Goal: Information Seeking & Learning: Find contact information

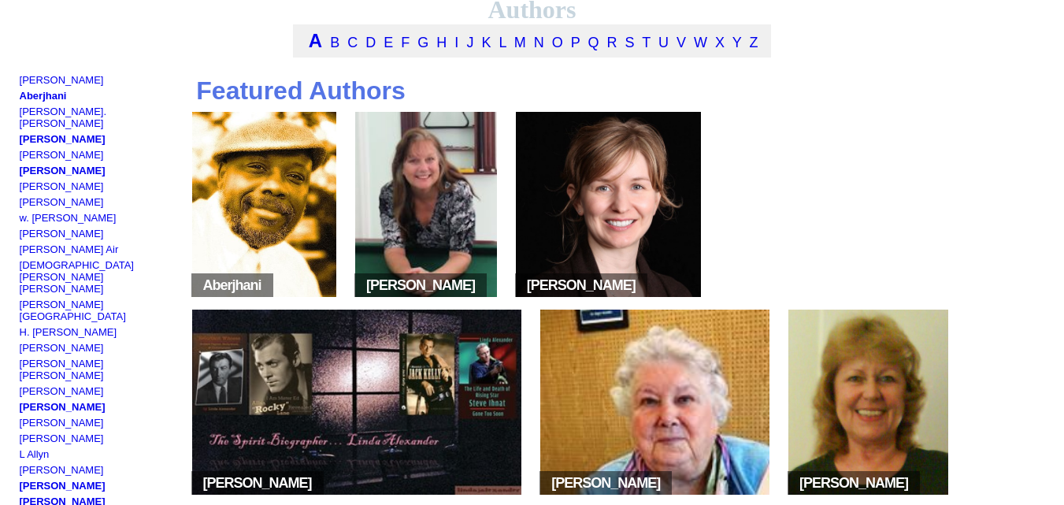
scroll to position [110, 0]
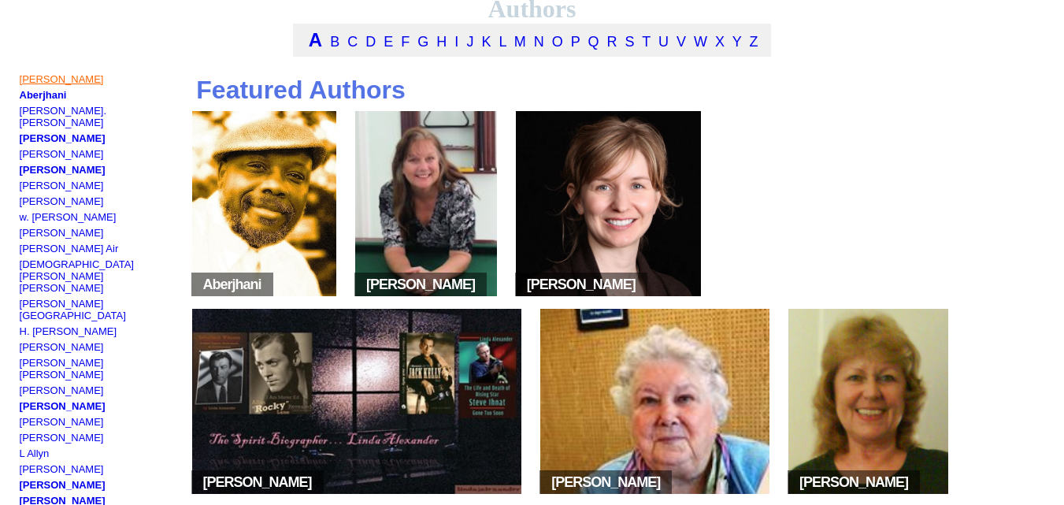
click at [46, 85] on link "[PERSON_NAME]" at bounding box center [62, 79] width 84 height 12
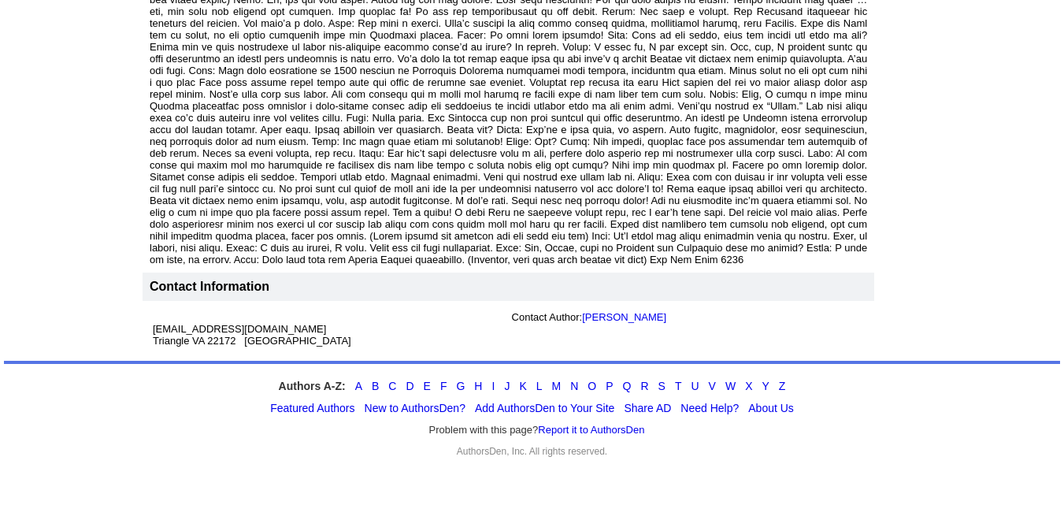
scroll to position [1314, 0]
drag, startPoint x: 273, startPoint y: 328, endPoint x: 147, endPoint y: 333, distance: 125.3
click at [147, 333] on td "persiankma@hotmail.com Triangle VA 22172 USA Contact Author: Kim M Aalaie" at bounding box center [509, 329] width 732 height 56
copy div "persiankma@hotmail.com"
drag, startPoint x: 655, startPoint y: 314, endPoint x: 585, endPoint y: 321, distance: 70.5
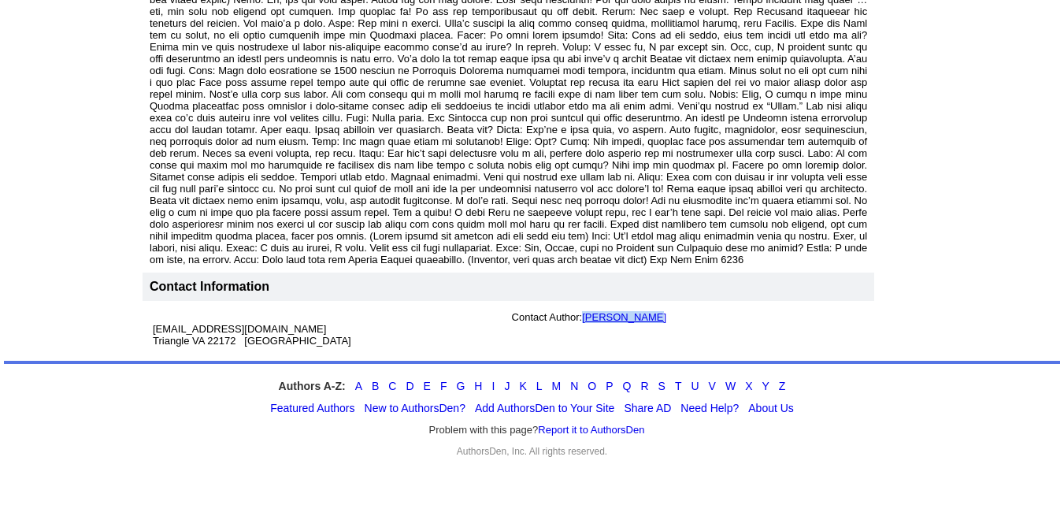
click at [585, 321] on td "Contact Author: Kim M Aalaie" at bounding box center [688, 329] width 359 height 42
copy link "Kim M Aalaie"
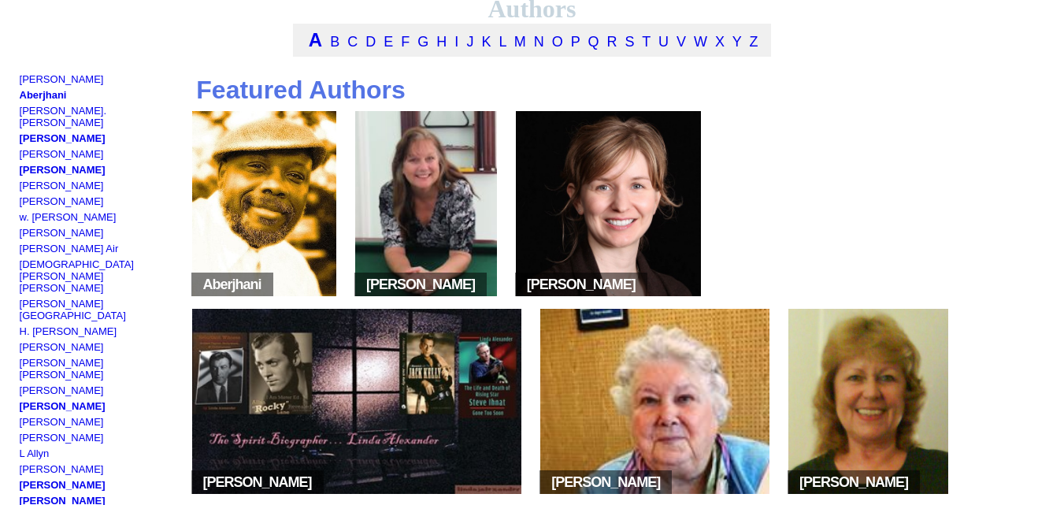
scroll to position [110, 0]
click at [35, 101] on link "Aberjhani" at bounding box center [43, 95] width 47 height 12
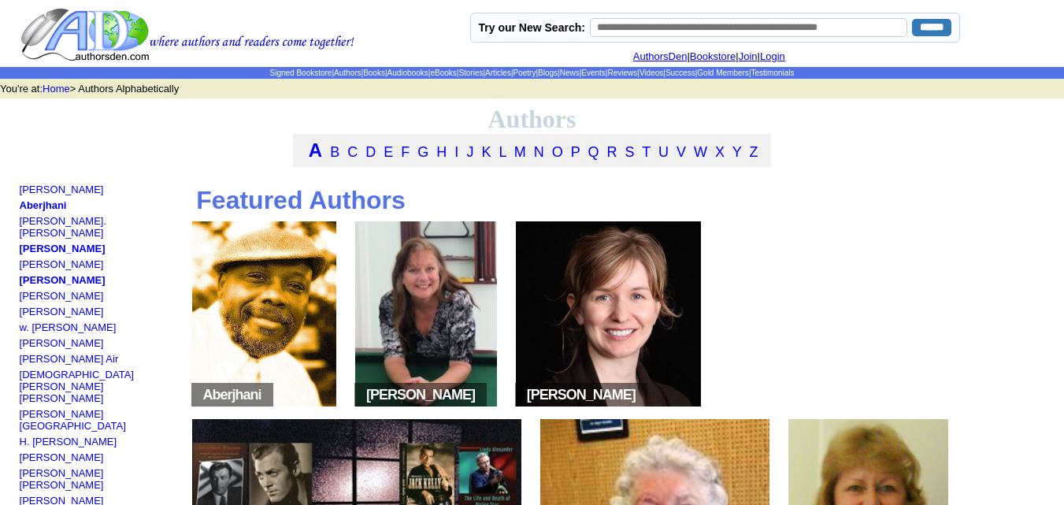
scroll to position [110, 0]
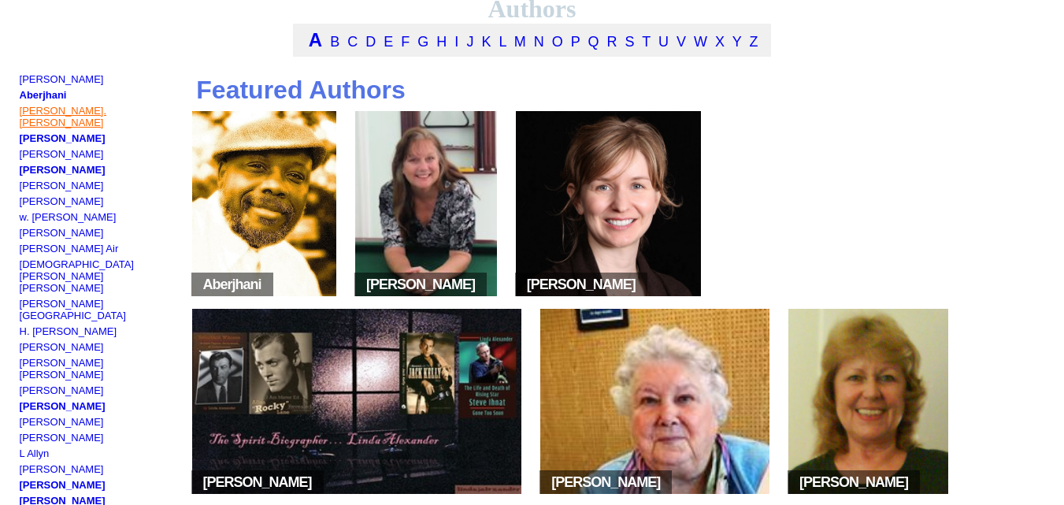
click at [94, 121] on link "[PERSON_NAME]. [PERSON_NAME]" at bounding box center [63, 117] width 87 height 24
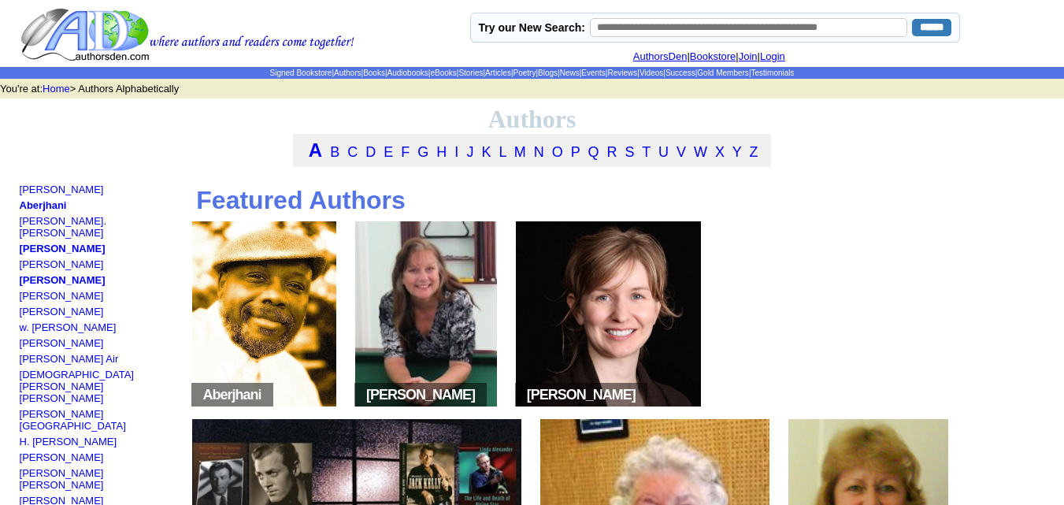
scroll to position [110, 0]
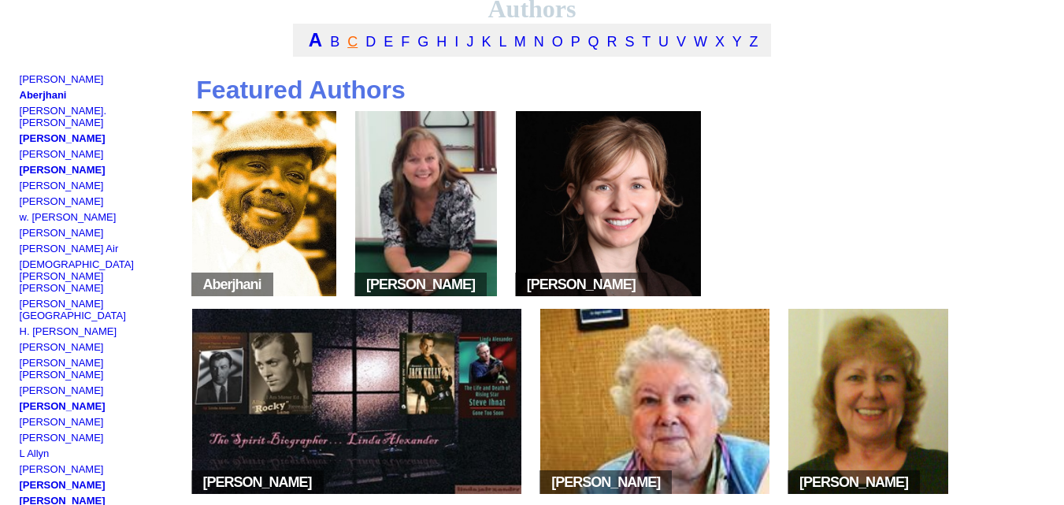
click at [348, 45] on link "C" at bounding box center [352, 42] width 10 height 16
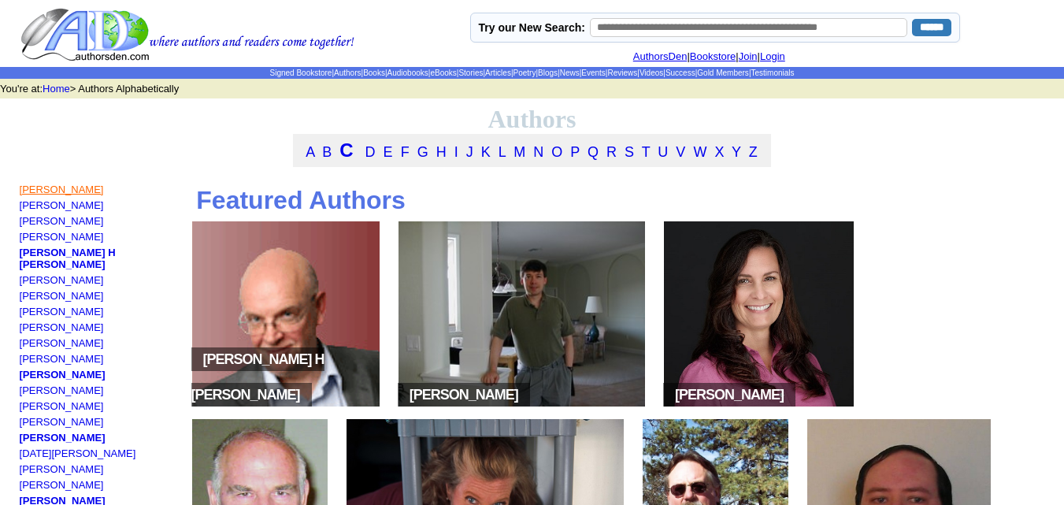
click at [83, 194] on link "[PERSON_NAME]" at bounding box center [62, 190] width 84 height 12
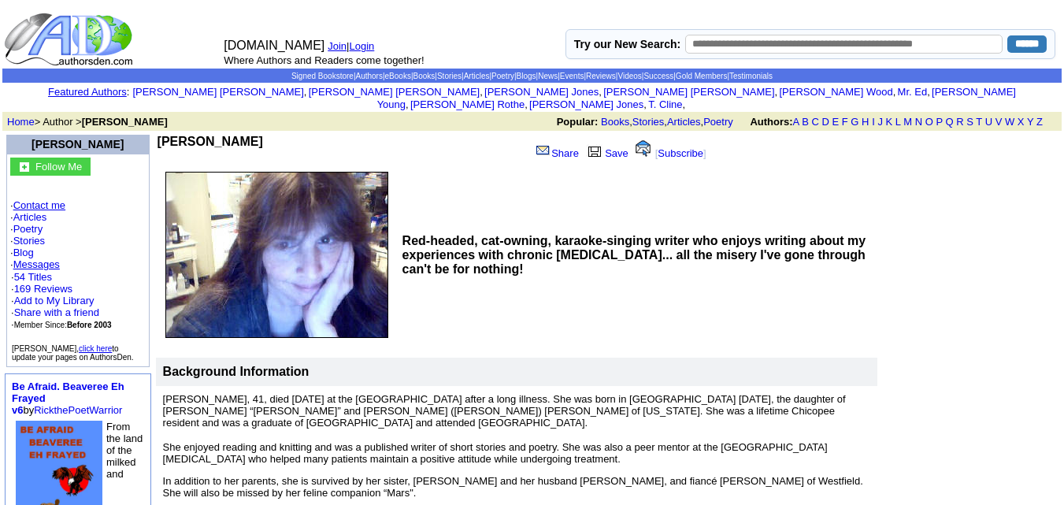
click at [45, 199] on link "Contact me" at bounding box center [39, 205] width 52 height 12
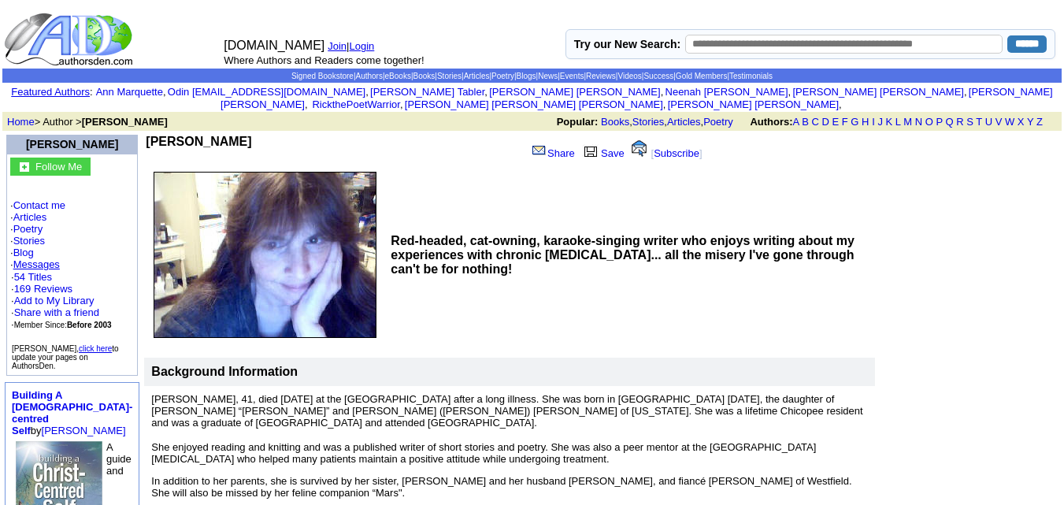
click at [257, 133] on td "Darlene M Caban Share Save [ Subscribe ]" at bounding box center [436, 149] width 584 height 33
copy div "Darlene M Caban"
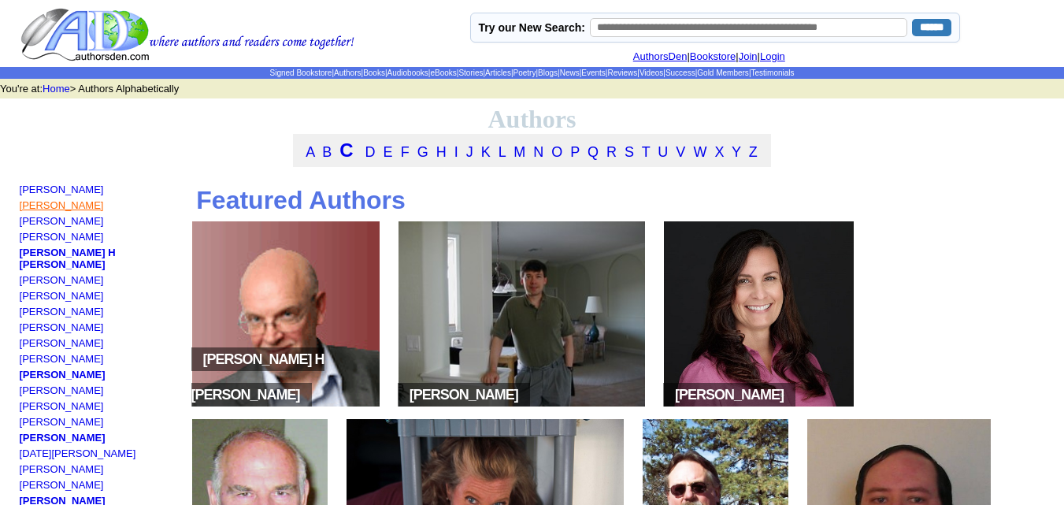
click at [70, 211] on link "[PERSON_NAME]" at bounding box center [62, 205] width 84 height 12
click at [58, 227] on link "Brian Cagayat" at bounding box center [62, 221] width 84 height 12
click at [87, 243] on link "[PERSON_NAME]" at bounding box center [62, 237] width 84 height 12
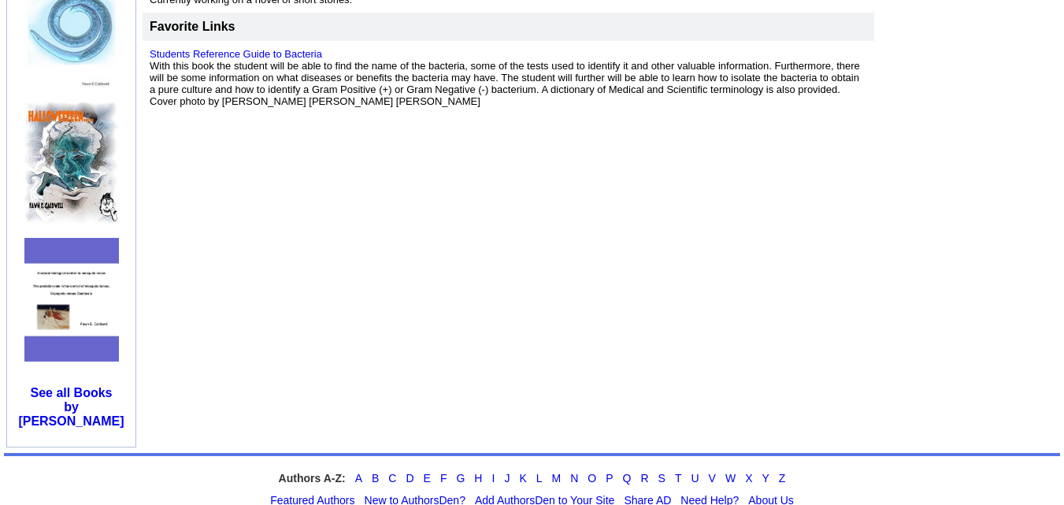
scroll to position [785, 0]
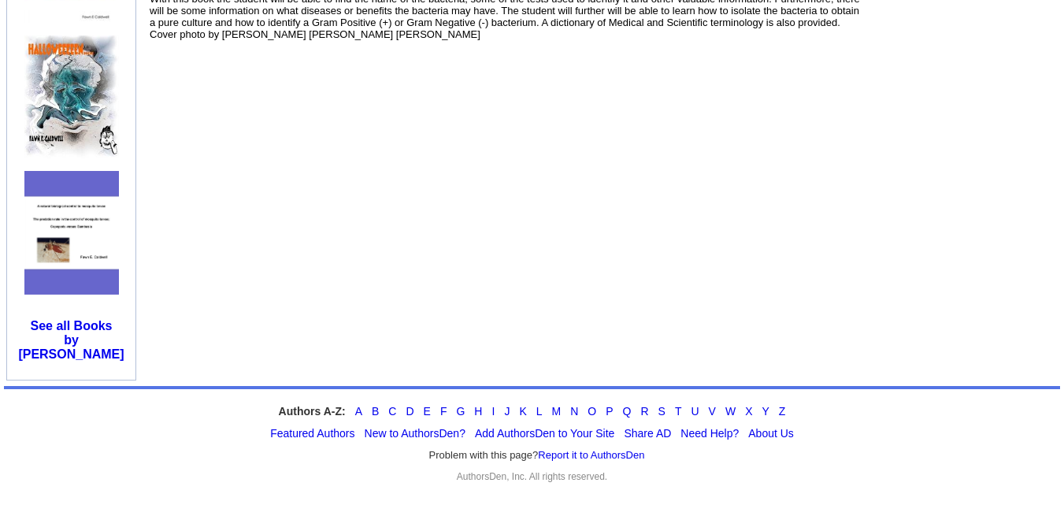
click at [351, 405] on div "Authors A-Z: A B C D E F G H I J K L M N O P Q R S T U V W X Y Z" at bounding box center [532, 411] width 1056 height 13
click at [360, 405] on link "A" at bounding box center [358, 411] width 7 height 13
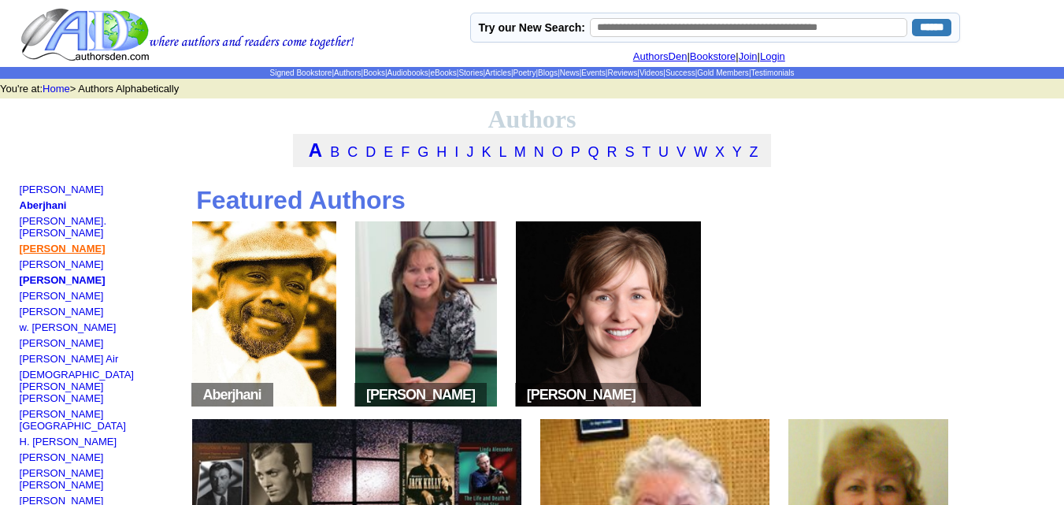
click at [40, 243] on link "[PERSON_NAME]" at bounding box center [63, 249] width 86 height 12
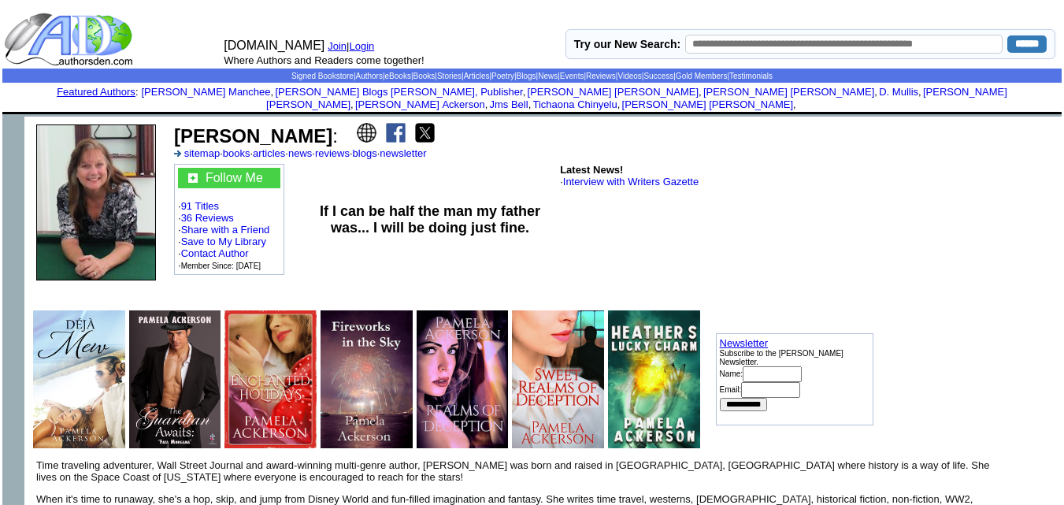
drag, startPoint x: 329, startPoint y: 124, endPoint x: 172, endPoint y: 118, distance: 157.6
click at [172, 121] on td "Pamela Ackerson : sitemap · books · articles · news · reviews · blogs · newslet…" at bounding box center [523, 141] width 702 height 41
copy b "Pamela Ackerson"
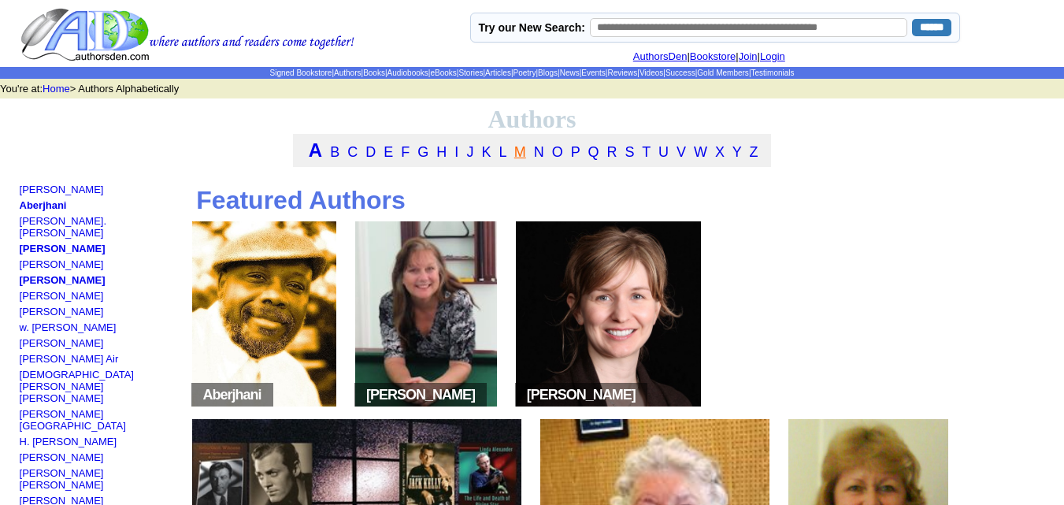
click at [517, 160] on link "M" at bounding box center [520, 152] width 12 height 16
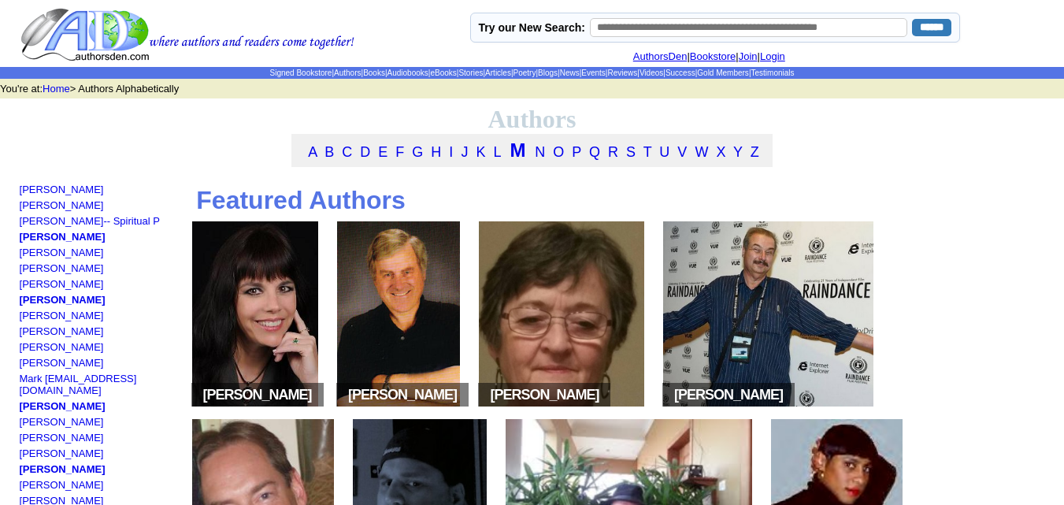
scroll to position [66, 0]
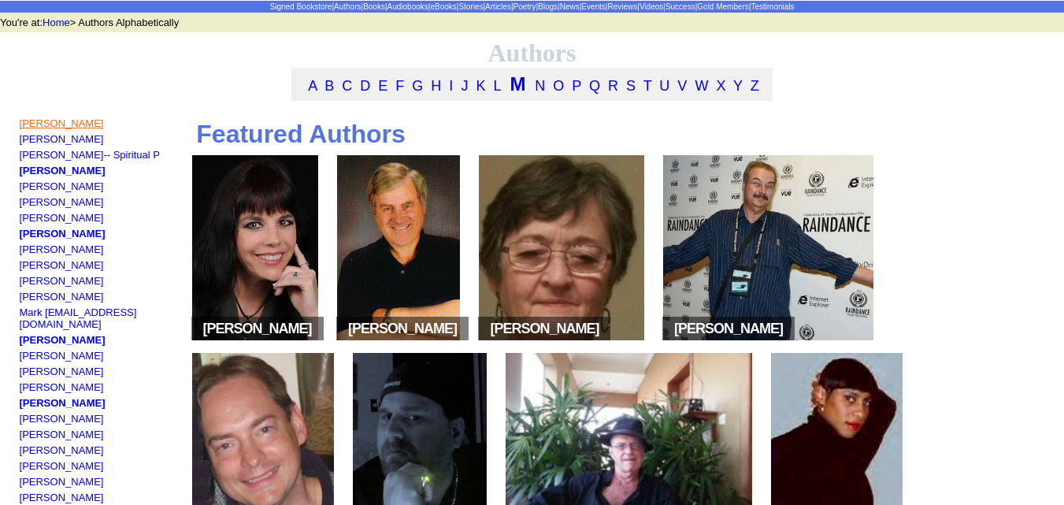
click at [62, 129] on link "[PERSON_NAME]" at bounding box center [62, 123] width 84 height 12
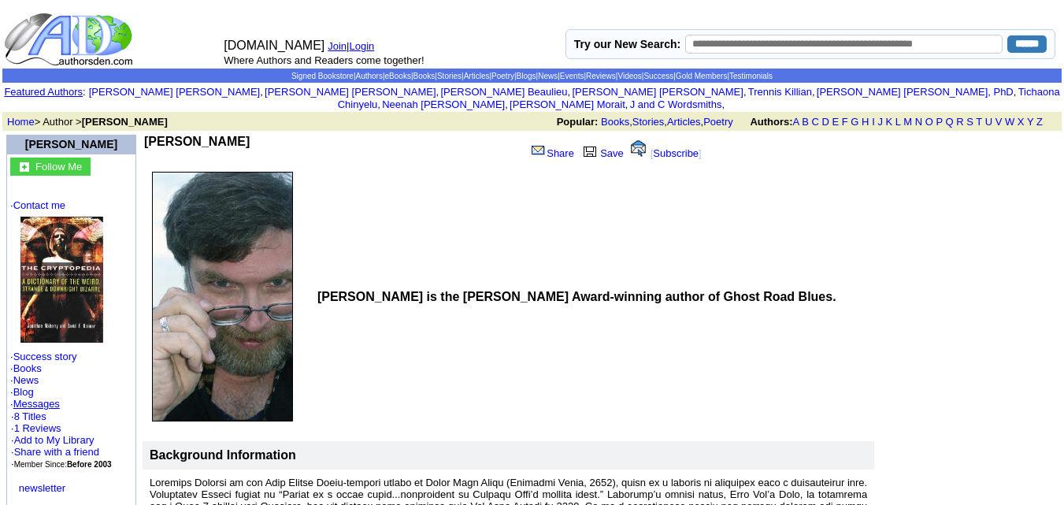
drag, startPoint x: 258, startPoint y: 126, endPoint x: 151, endPoint y: 129, distance: 106.4
click at [151, 135] on b "Jonathan Maberry" at bounding box center [197, 141] width 106 height 13
copy b "Jonathan Maberry"
click at [988, 116] on link "U" at bounding box center [988, 122] width 7 height 12
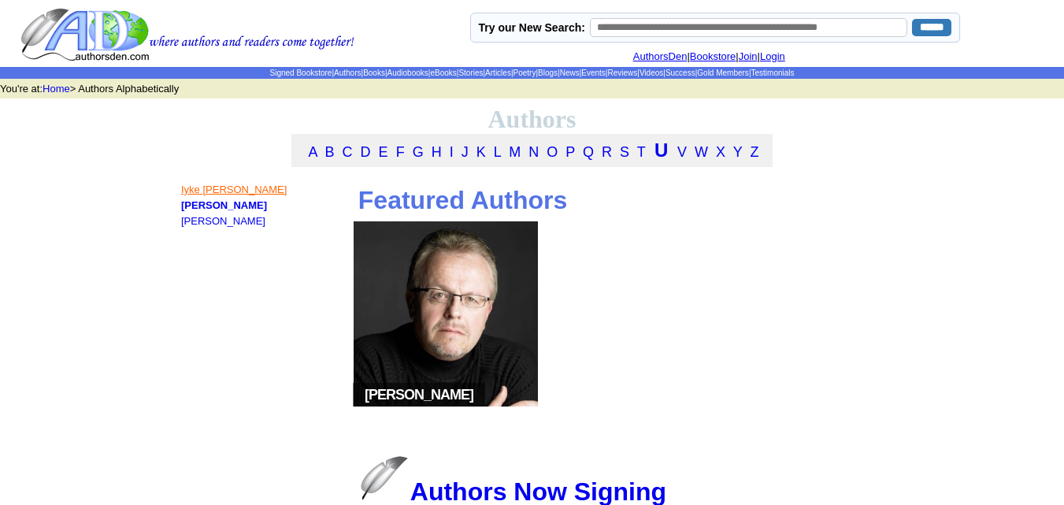
click at [225, 195] on link "Iyke Michael Udeze" at bounding box center [234, 190] width 106 height 12
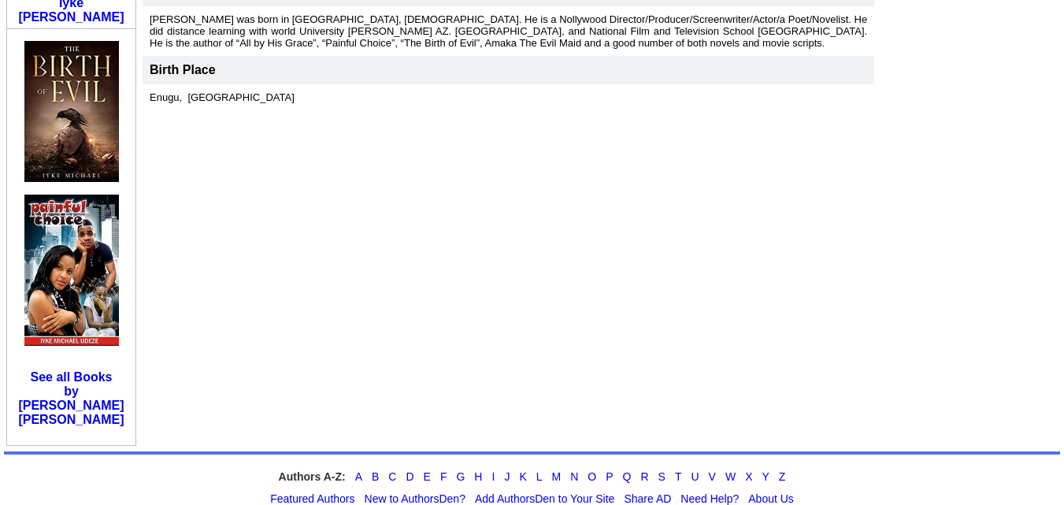
scroll to position [492, 0]
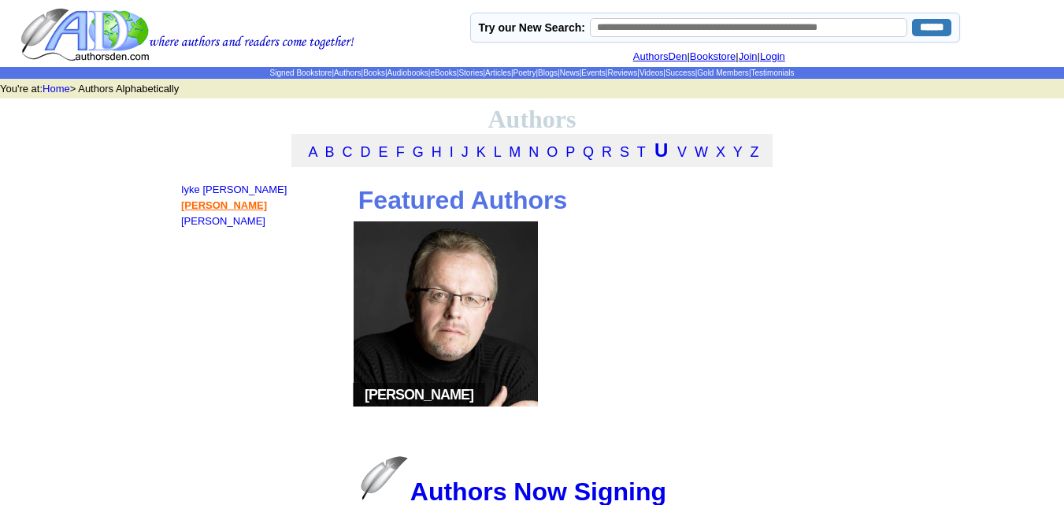
click at [197, 210] on link "[PERSON_NAME]" at bounding box center [224, 205] width 86 height 12
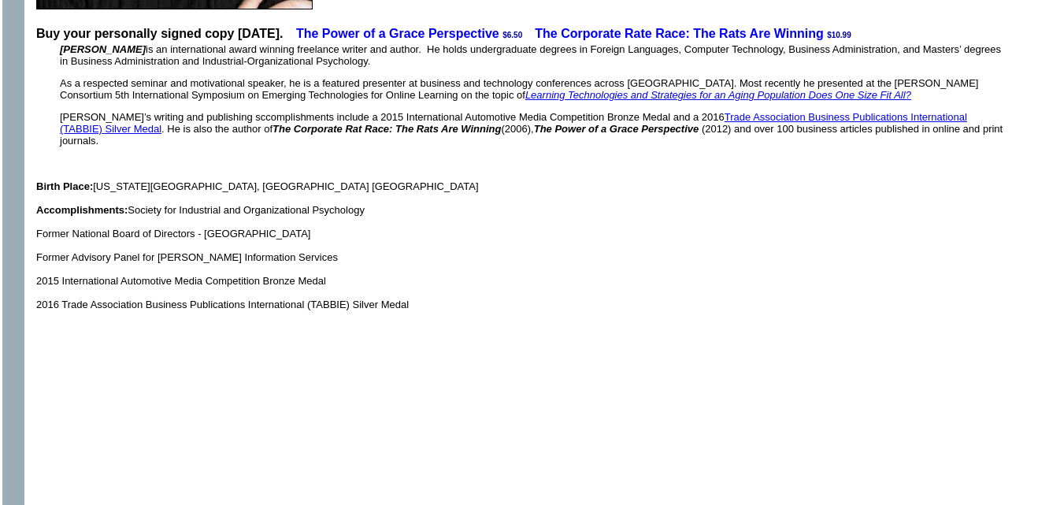
scroll to position [391, 0]
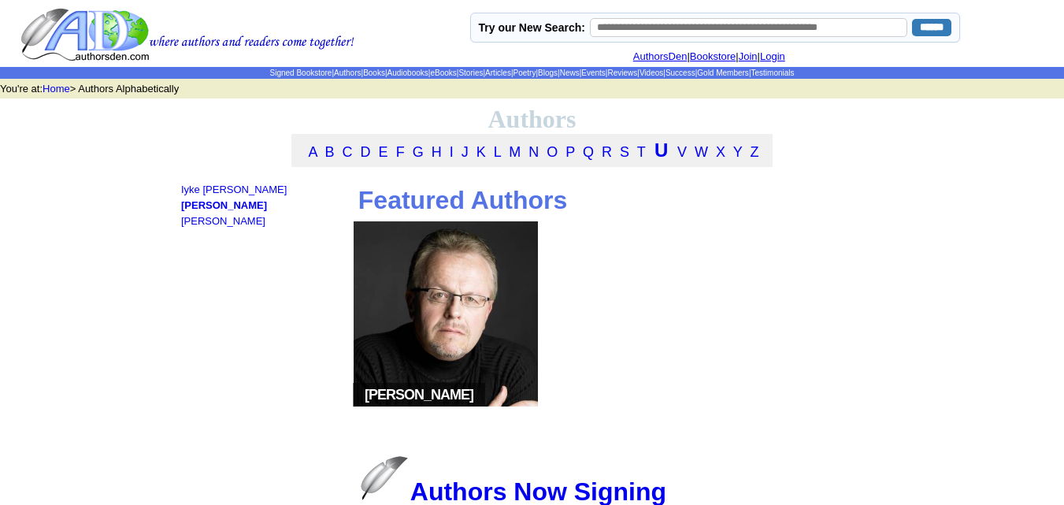
click at [564, 158] on font "A B C D E F G H I J K L M N O P Q R S T" at bounding box center [473, 152] width 352 height 16
click at [573, 160] on link "P" at bounding box center [570, 152] width 9 height 16
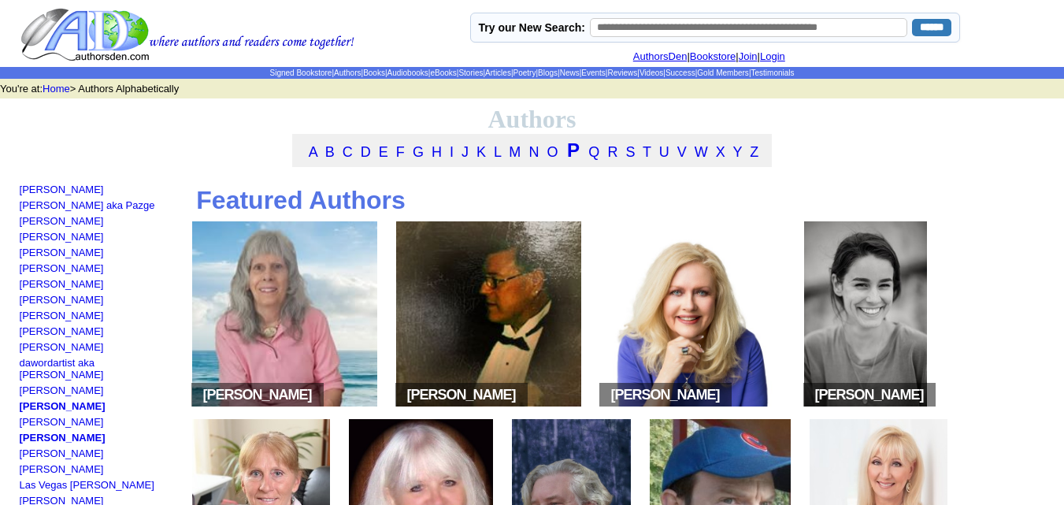
scroll to position [1, 0]
click at [289, 339] on img at bounding box center [284, 313] width 185 height 185
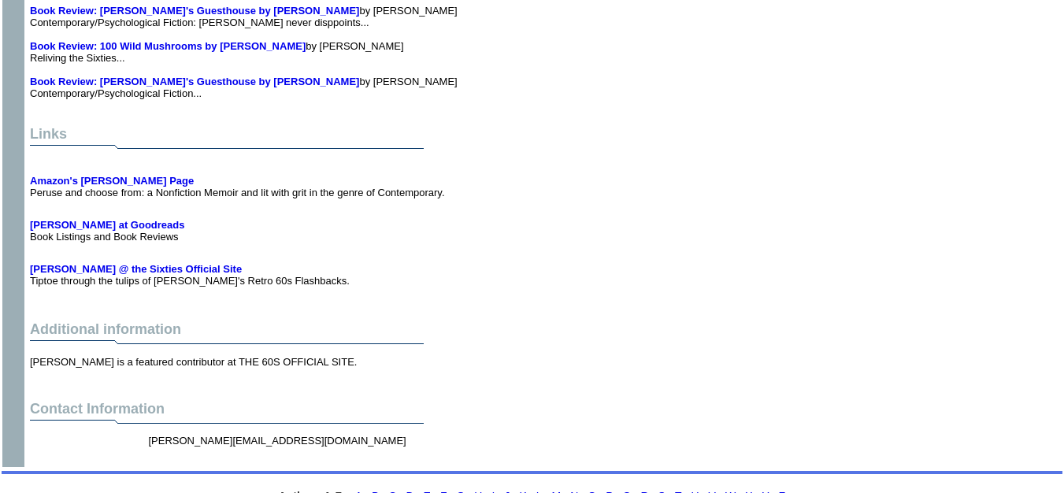
scroll to position [2924, 0]
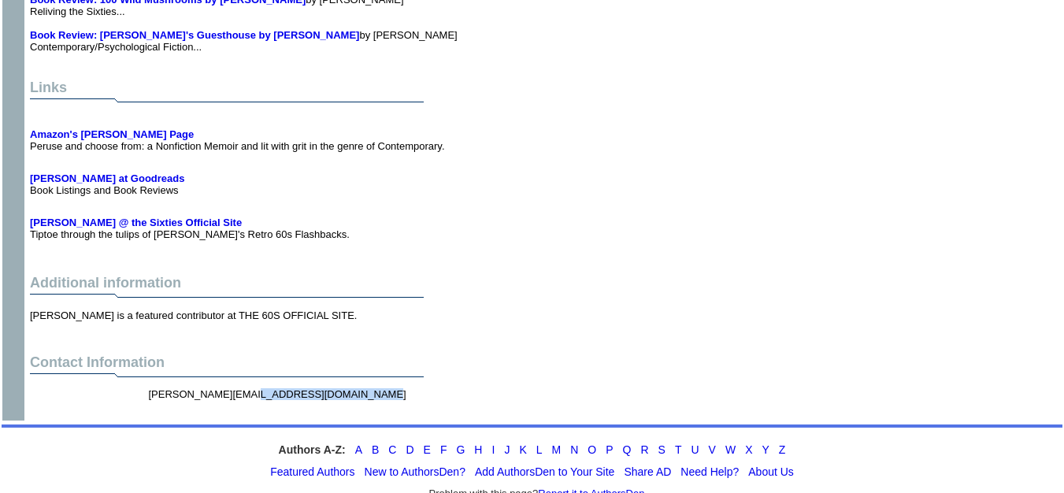
drag, startPoint x: 898, startPoint y: 354, endPoint x: 780, endPoint y: 351, distance: 118.2
click at [491, 385] on td "eva.pasco@hotmail.com" at bounding box center [318, 400] width 346 height 30
copy font "eva.pasco@hotmail.com"
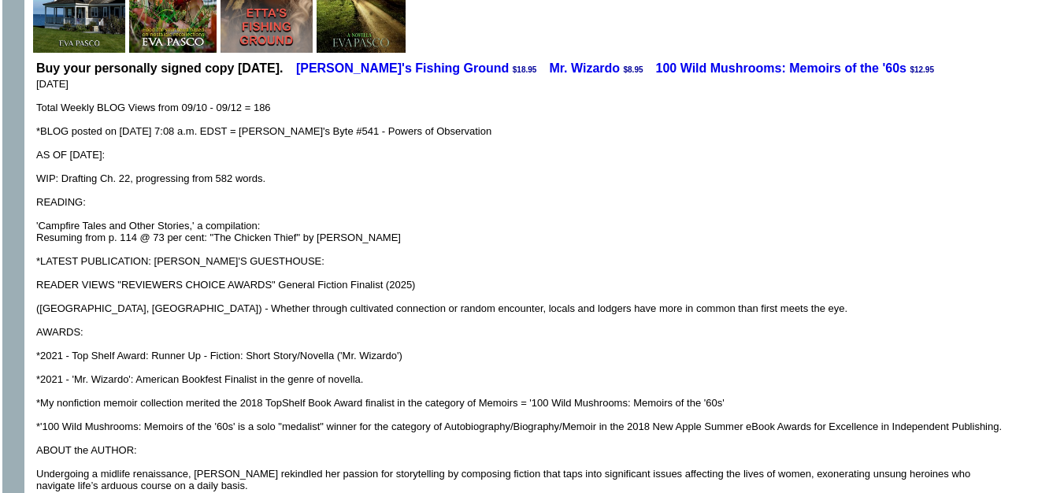
scroll to position [0, 0]
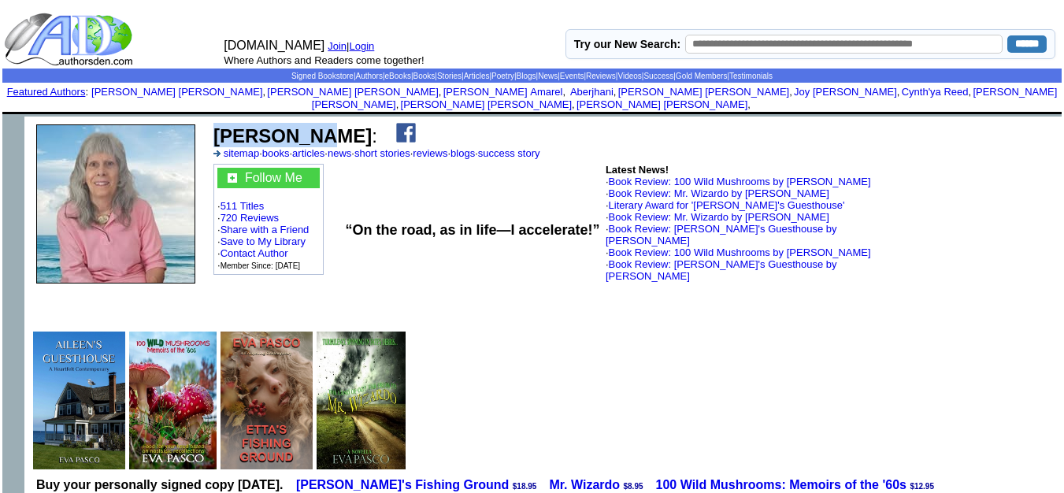
drag, startPoint x: 309, startPoint y: 124, endPoint x: 220, endPoint y: 121, distance: 89.1
click at [220, 125] on font "Eva Pasco :" at bounding box center [295, 135] width 164 height 21
copy b "[PERSON_NAME]"
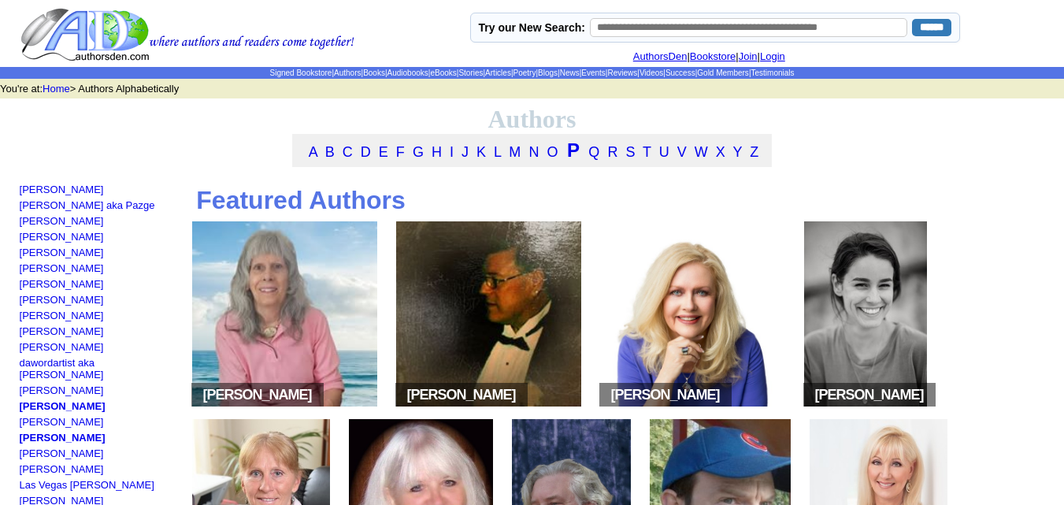
scroll to position [1, 0]
click at [437, 294] on img at bounding box center [488, 313] width 185 height 185
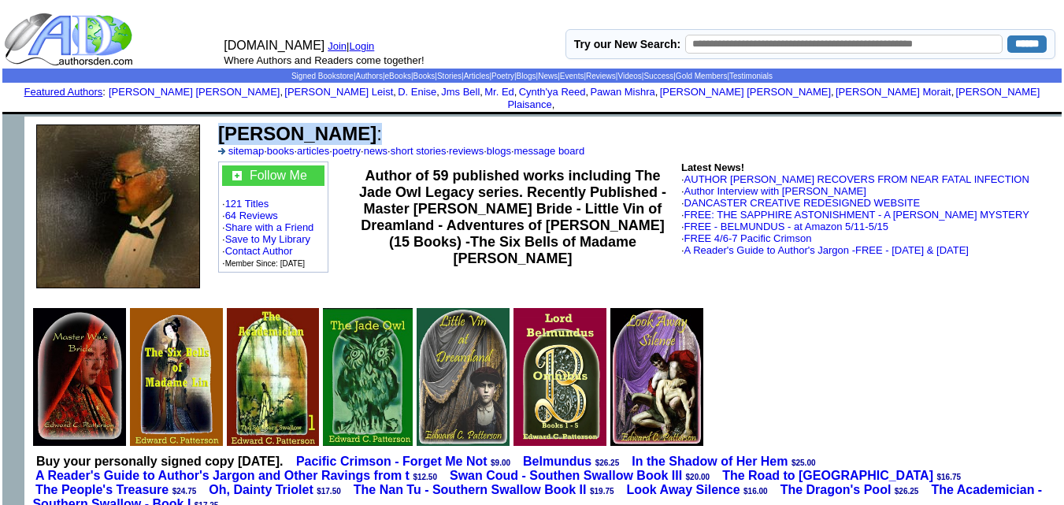
drag, startPoint x: 220, startPoint y: 119, endPoint x: 406, endPoint y: 132, distance: 186.3
click at [382, 132] on font "[PERSON_NAME] :" at bounding box center [300, 133] width 164 height 21
copy b "[PERSON_NAME]"
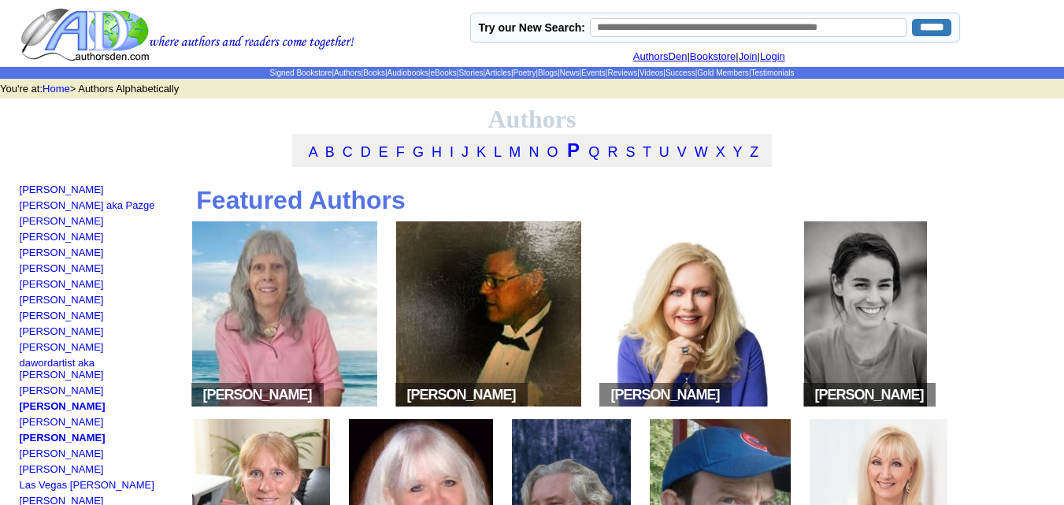
scroll to position [1, 0]
click at [669, 307] on img at bounding box center [692, 313] width 185 height 185
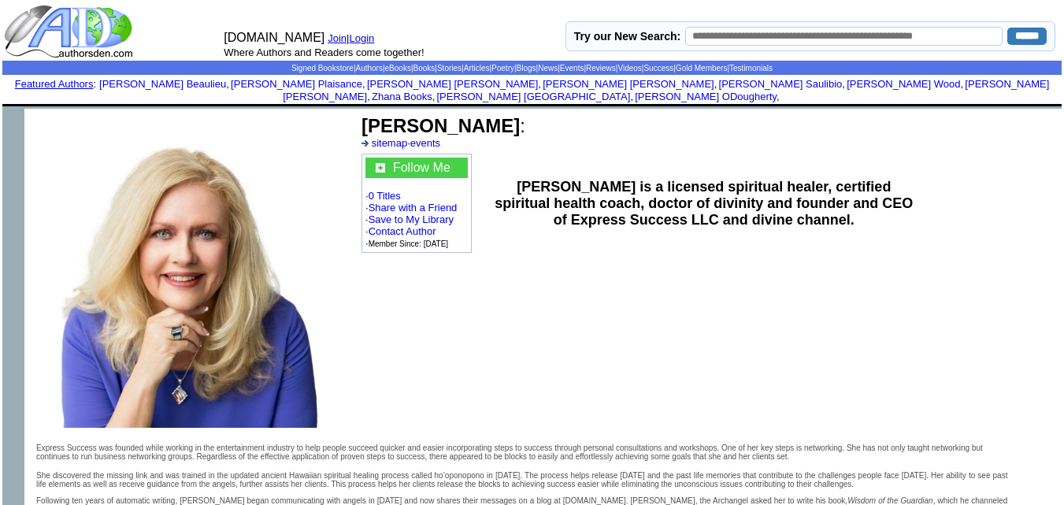
scroll to position [4, 0]
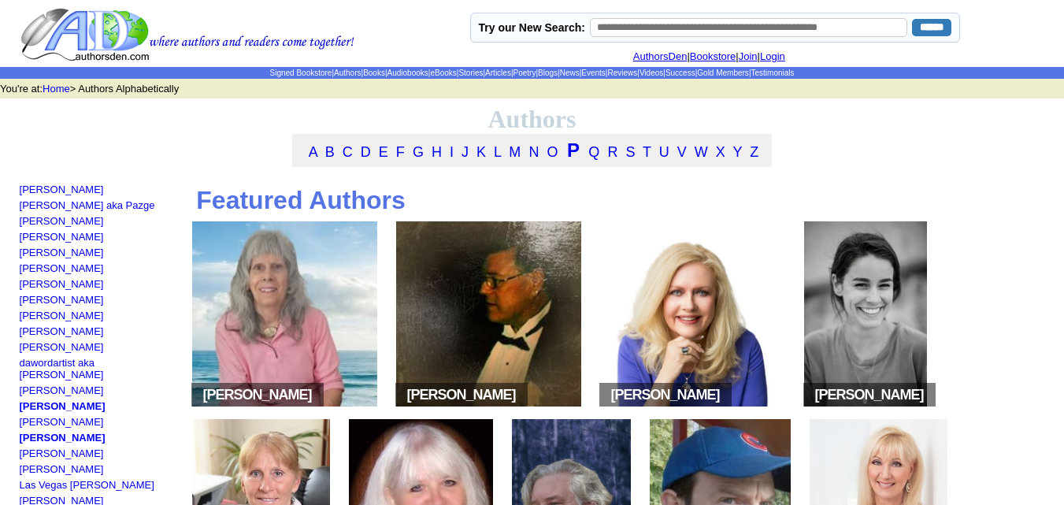
scroll to position [1, 0]
click at [821, 281] on img at bounding box center [865, 313] width 123 height 185
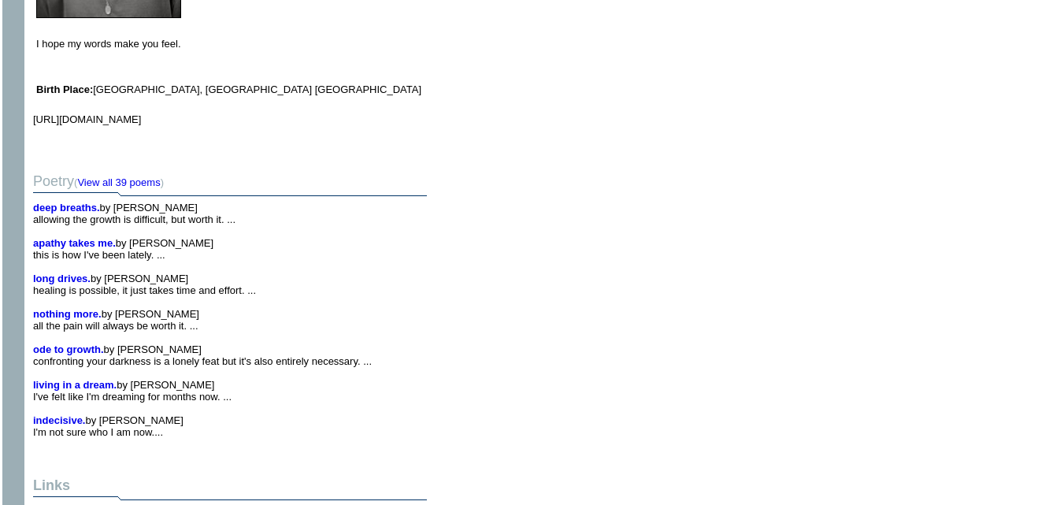
scroll to position [621, 0]
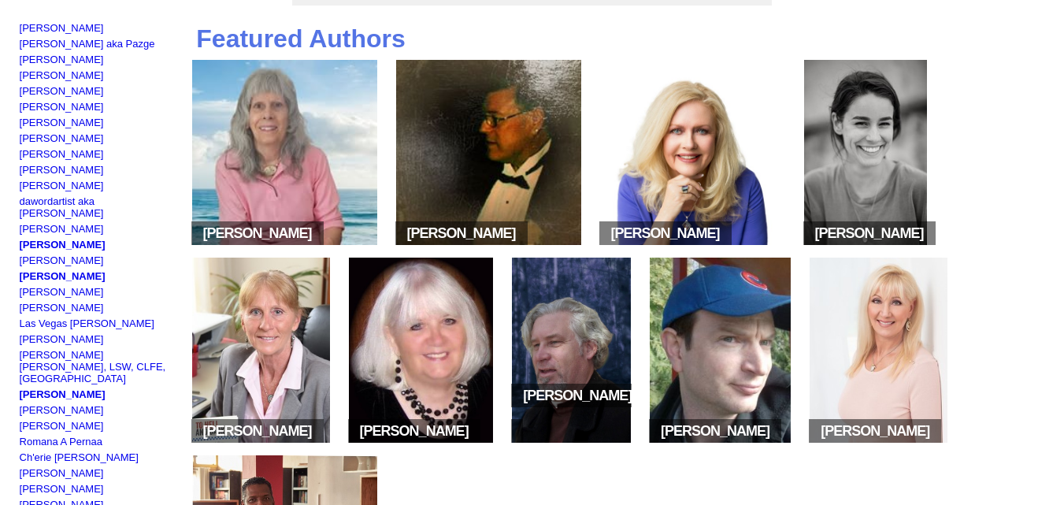
scroll to position [163, 0]
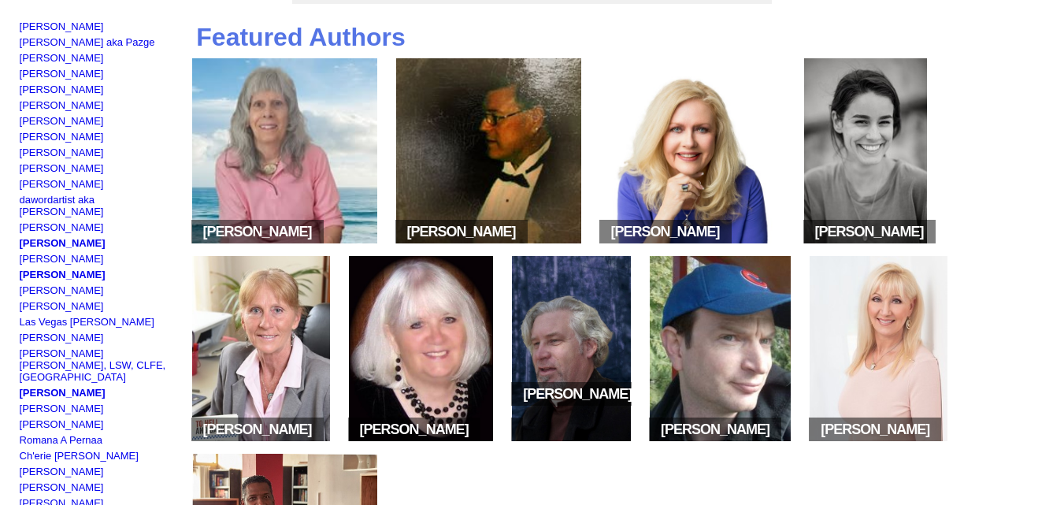
click at [289, 369] on img at bounding box center [261, 348] width 138 height 185
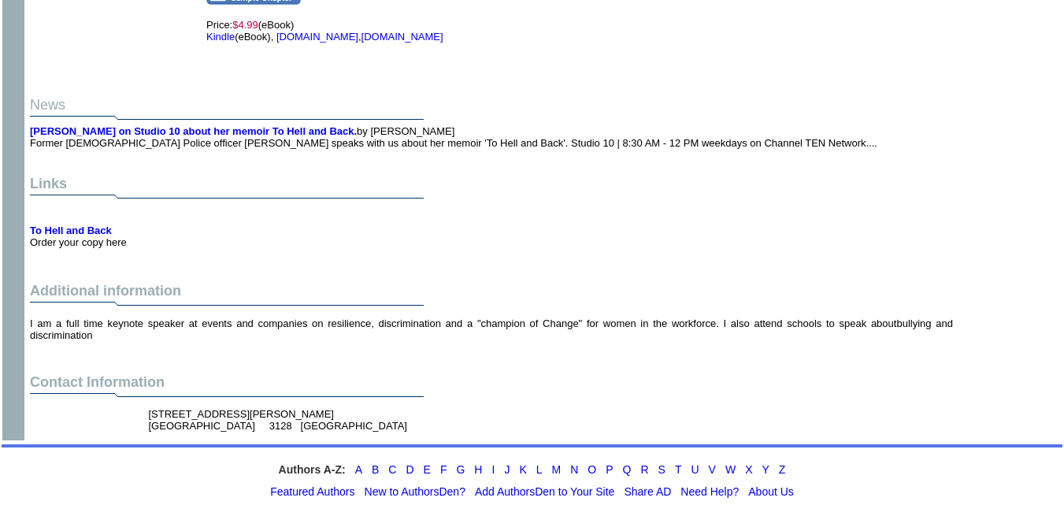
scroll to position [1245, 0]
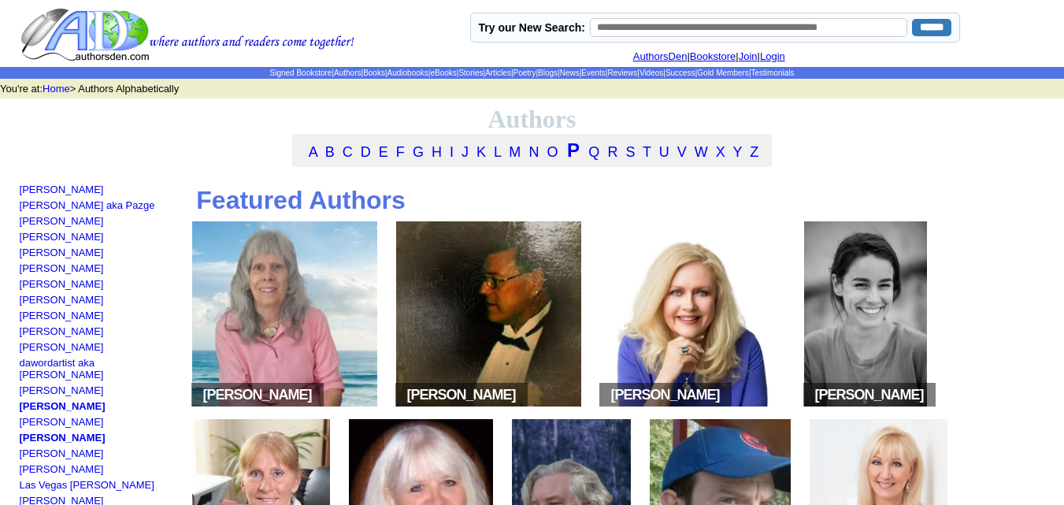
scroll to position [163, 0]
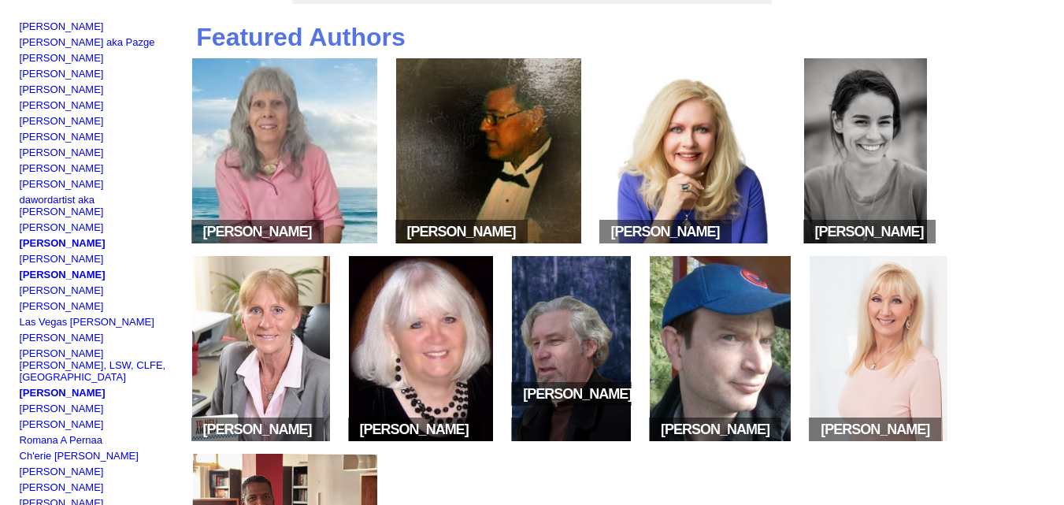
click at [395, 330] on img at bounding box center [421, 348] width 145 height 185
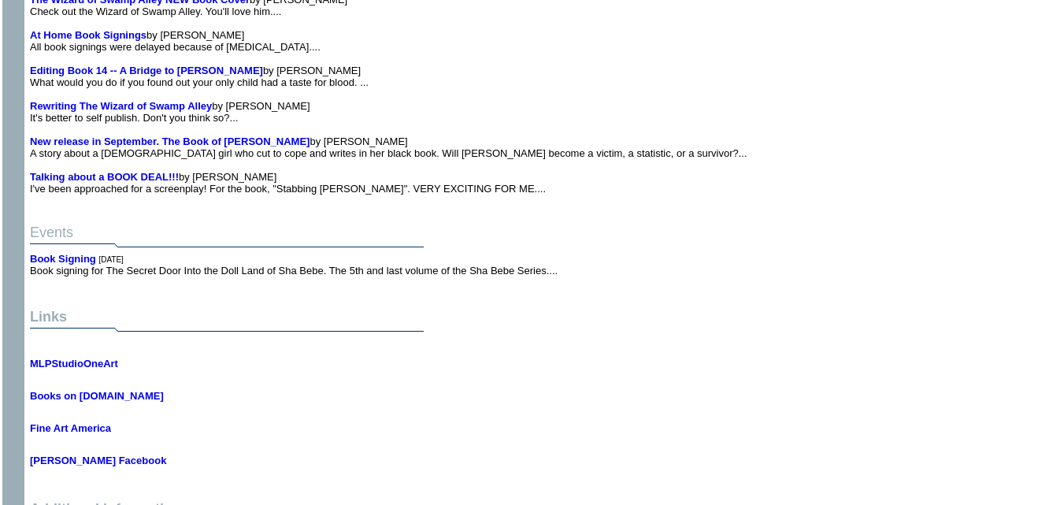
scroll to position [8619, 0]
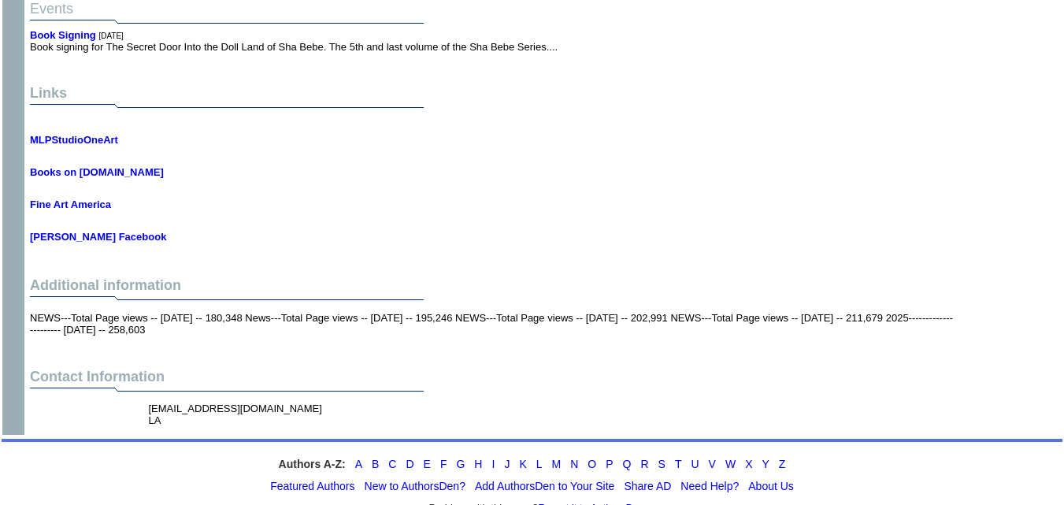
drag, startPoint x: 274, startPoint y: 360, endPoint x: 146, endPoint y: 354, distance: 128.5
click at [146, 399] on td "cajunlady4646@gmail.com LA" at bounding box center [318, 414] width 346 height 30
copy font "cajunlady4646@gmail.com"
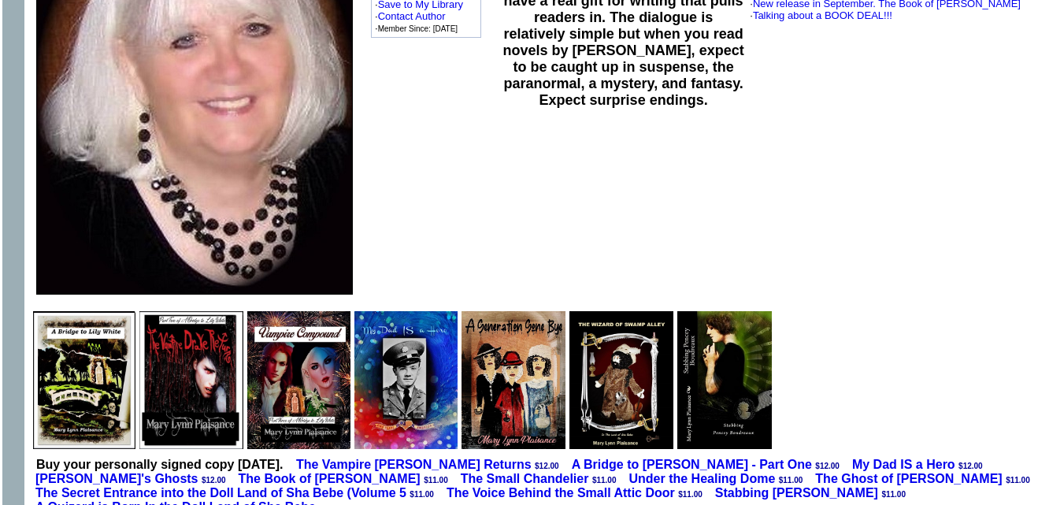
scroll to position [0, 0]
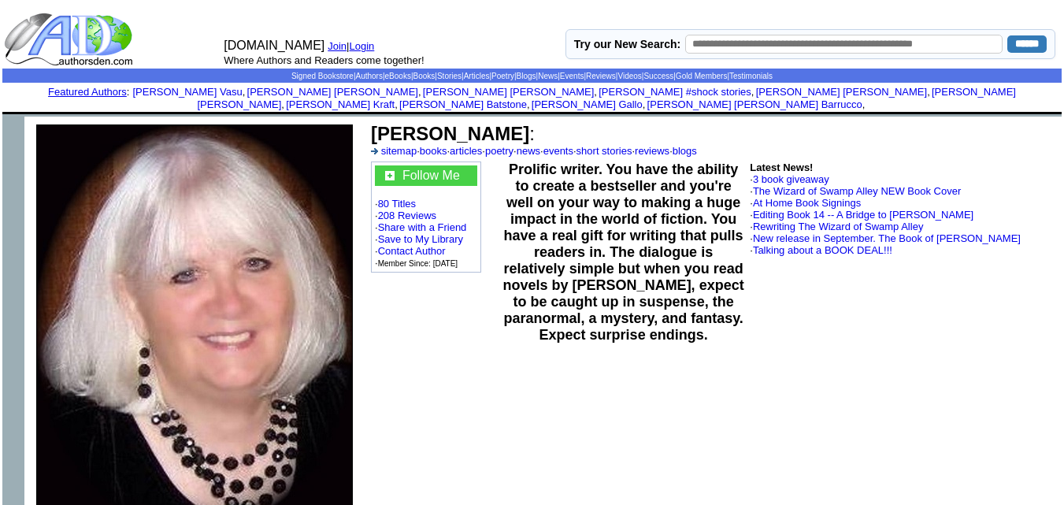
drag, startPoint x: 374, startPoint y: 118, endPoint x: 555, endPoint y: 124, distance: 181.3
click at [529, 124] on b "[PERSON_NAME]" at bounding box center [450, 133] width 158 height 21
copy b "[PERSON_NAME]"
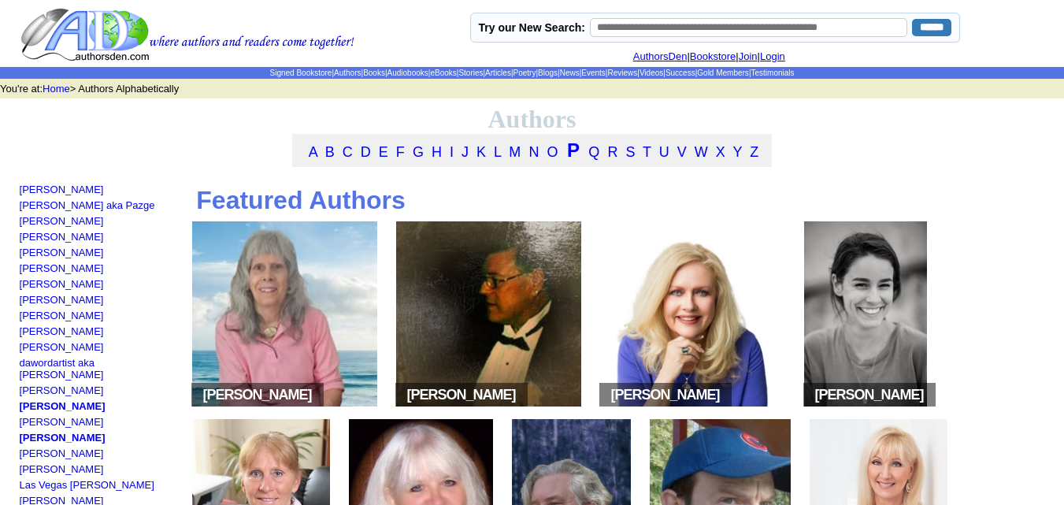
scroll to position [163, 0]
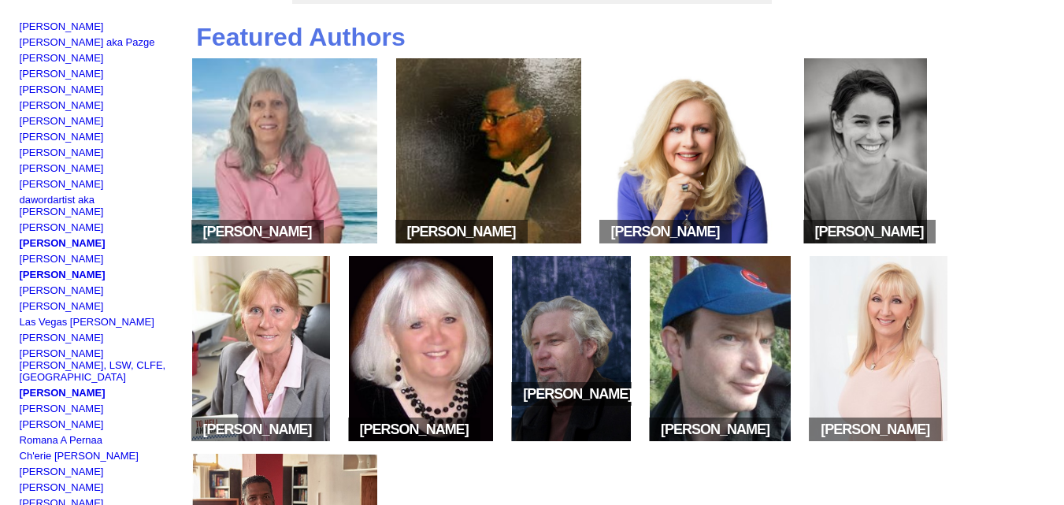
click at [631, 332] on img at bounding box center [571, 348] width 119 height 185
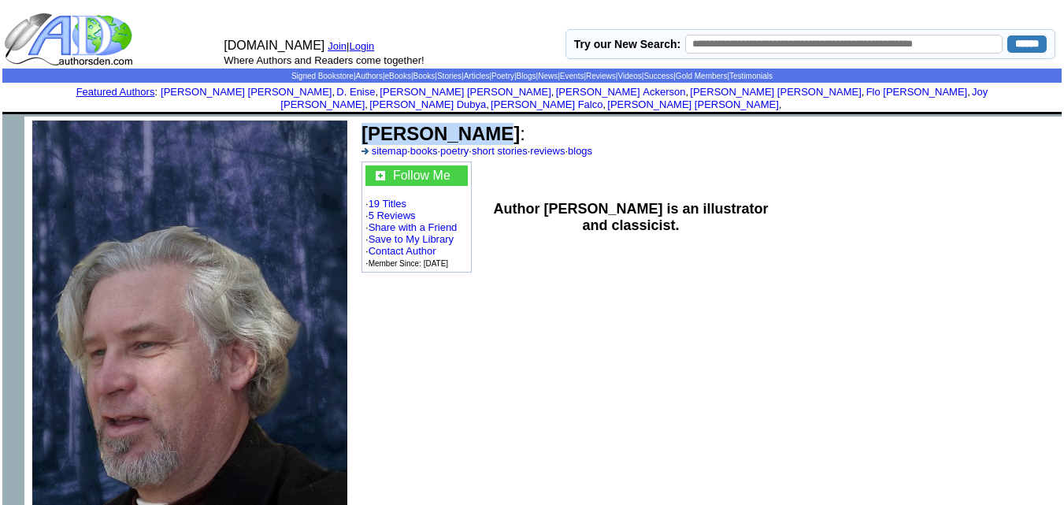
drag, startPoint x: 458, startPoint y: 119, endPoint x: 362, endPoint y: 120, distance: 96.9
click at [362, 123] on b "H.G. Potter" at bounding box center [441, 133] width 158 height 21
copy b "H.G. Potter"
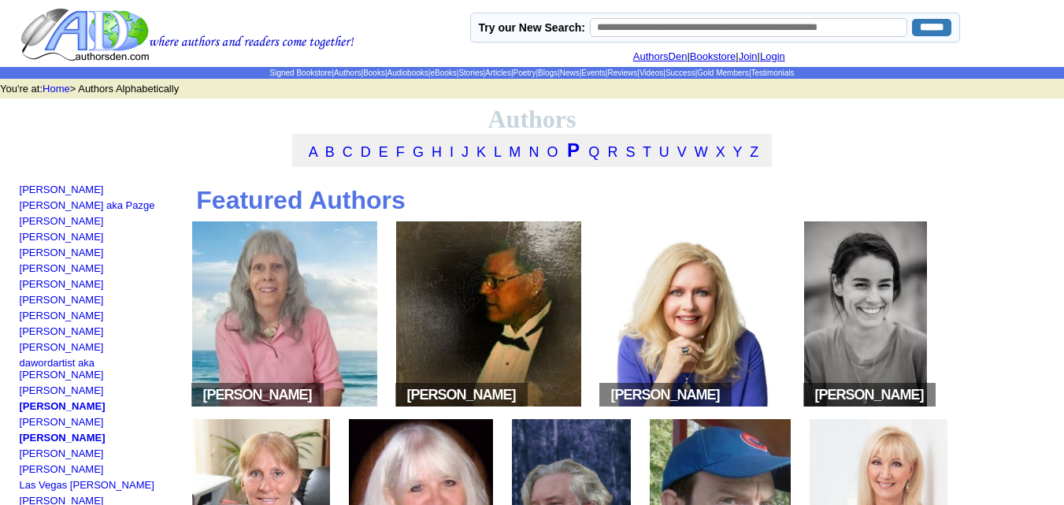
scroll to position [163, 0]
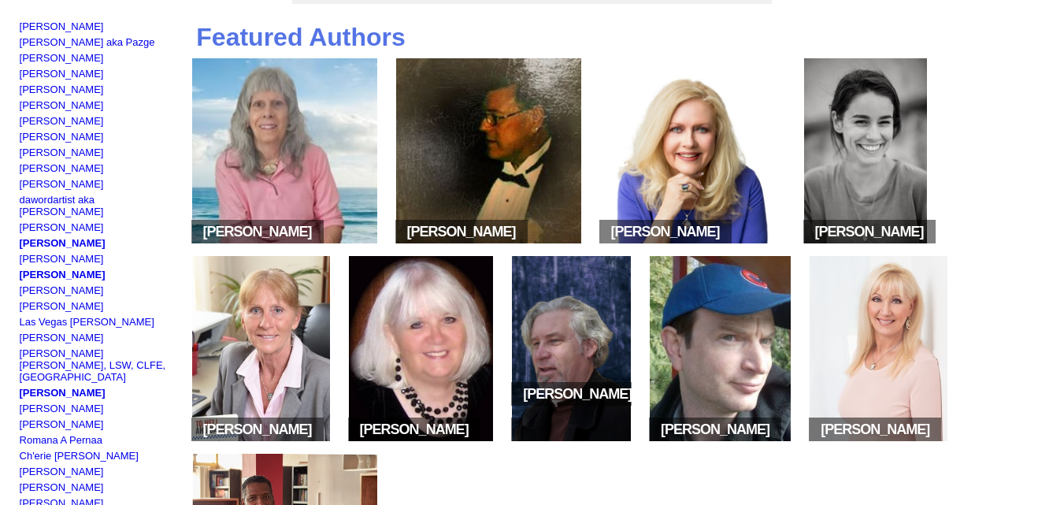
click at [791, 351] on img at bounding box center [720, 348] width 141 height 185
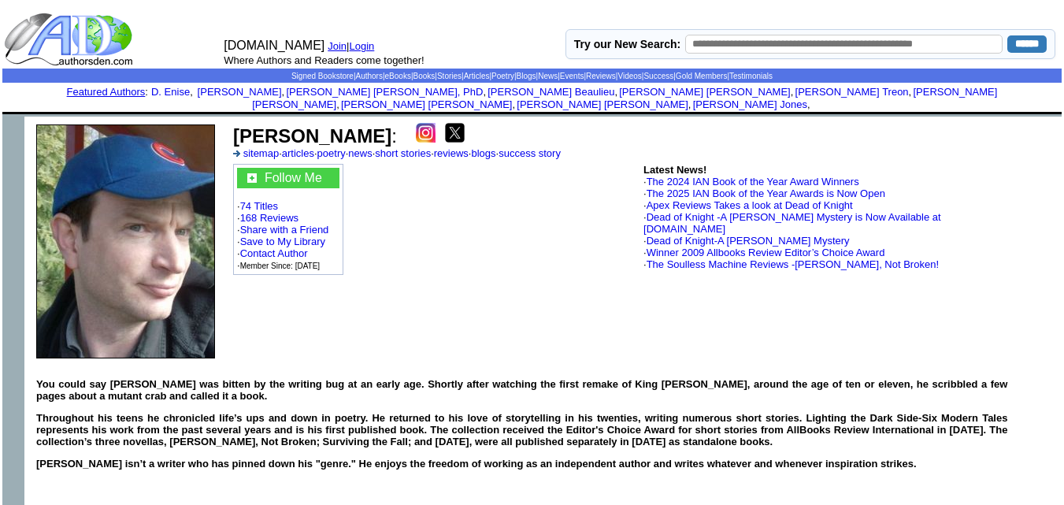
drag, startPoint x: 382, startPoint y: 117, endPoint x: 238, endPoint y: 113, distance: 144.2
click at [238, 121] on td "[PERSON_NAME] : sitemap · articles · poetry · news · short stories · reviews · …" at bounding box center [604, 141] width 746 height 41
copy b "William R. Potter"
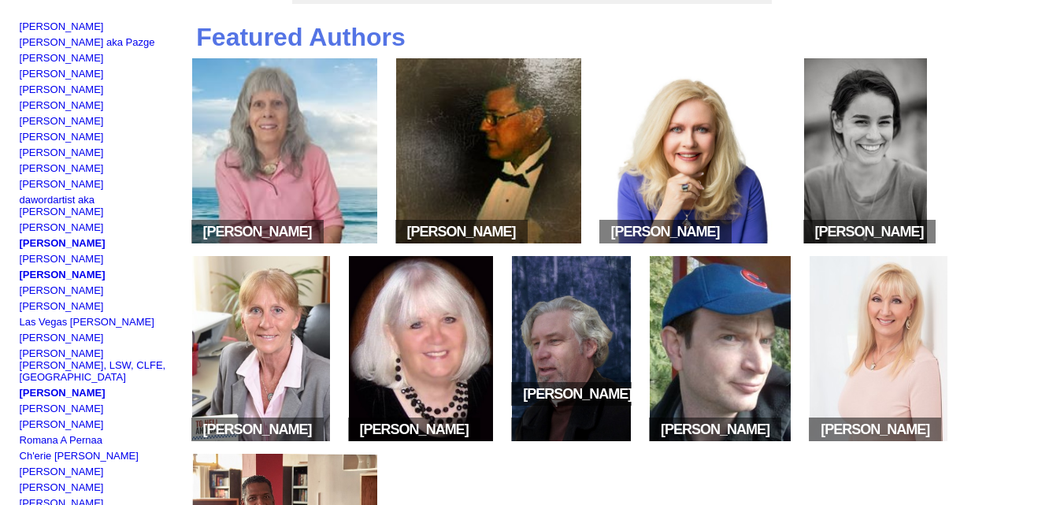
scroll to position [440, 0]
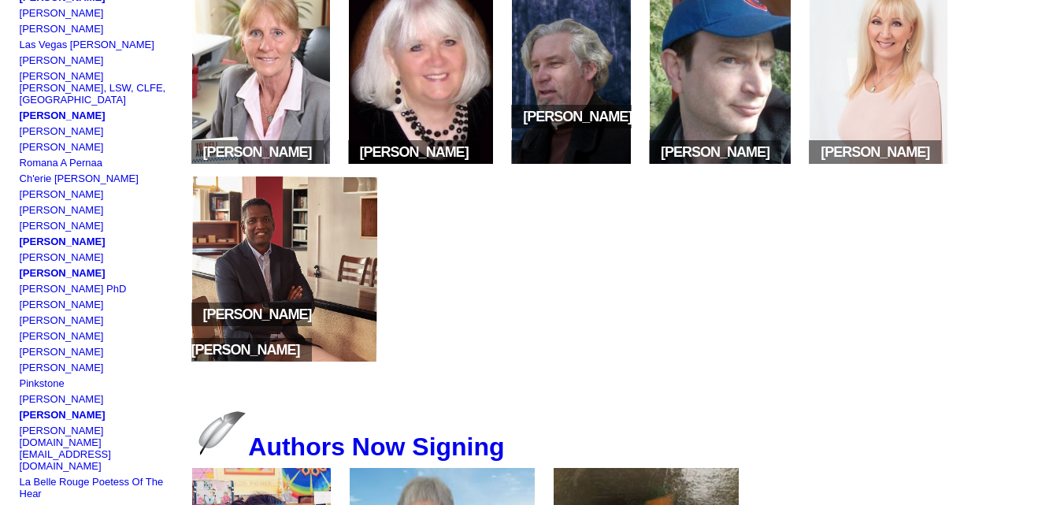
click at [810, 164] on img at bounding box center [879, 71] width 138 height 185
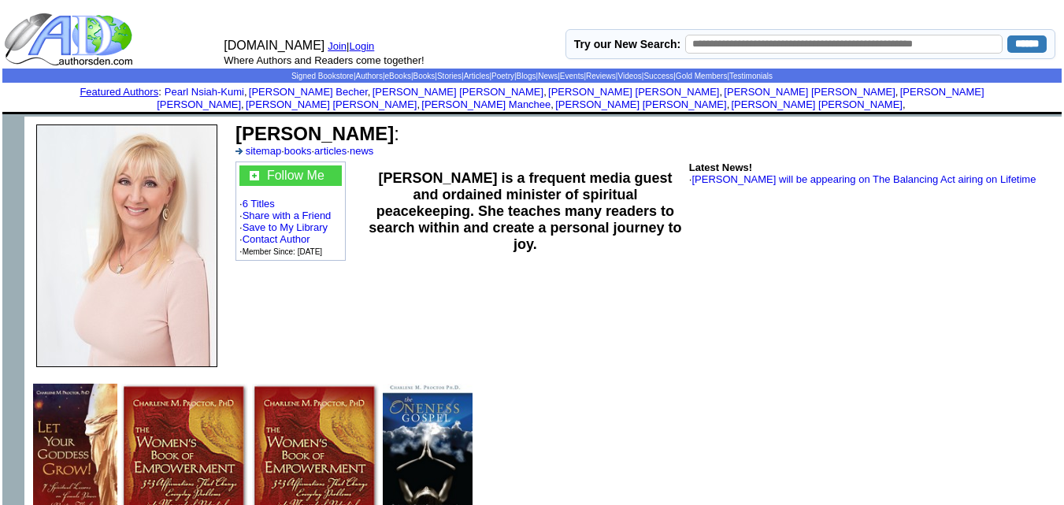
drag, startPoint x: 413, startPoint y: 121, endPoint x: 236, endPoint y: 109, distance: 177.7
click at [236, 121] on td "Charlene M. Proctor : sitemap · books · articles · news" at bounding box center [645, 140] width 825 height 39
copy b "Charlene M. Proctor"
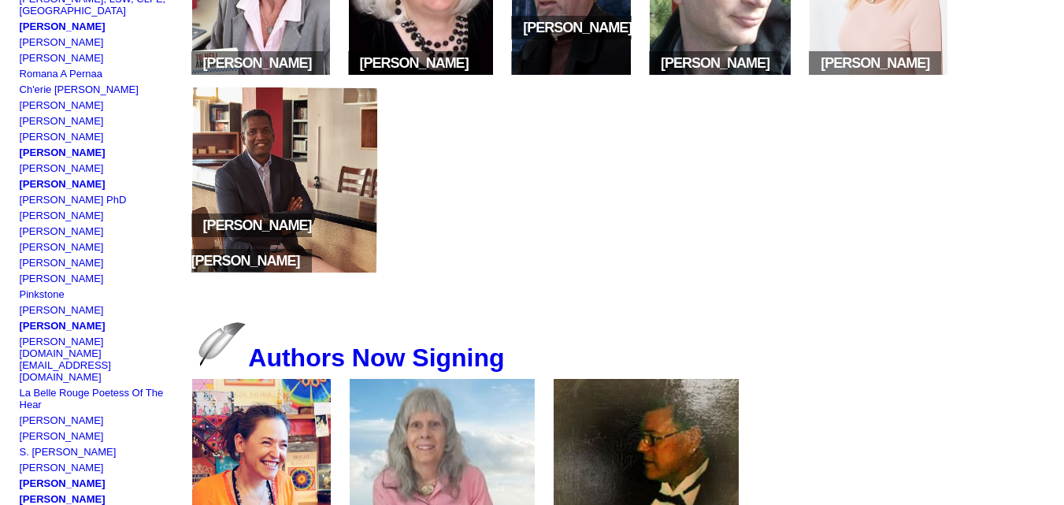
scroll to position [534, 0]
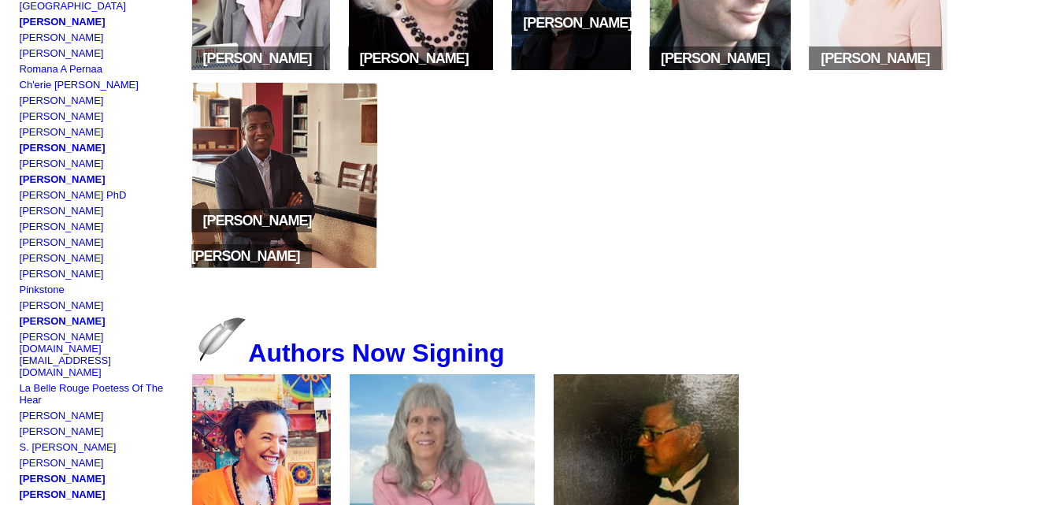
click at [377, 223] on img at bounding box center [284, 175] width 185 height 185
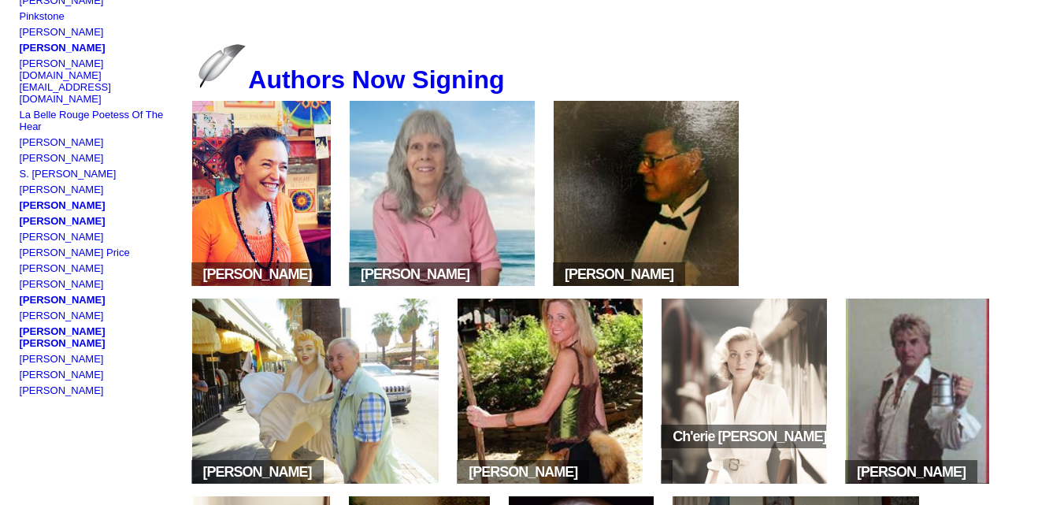
scroll to position [808, 0]
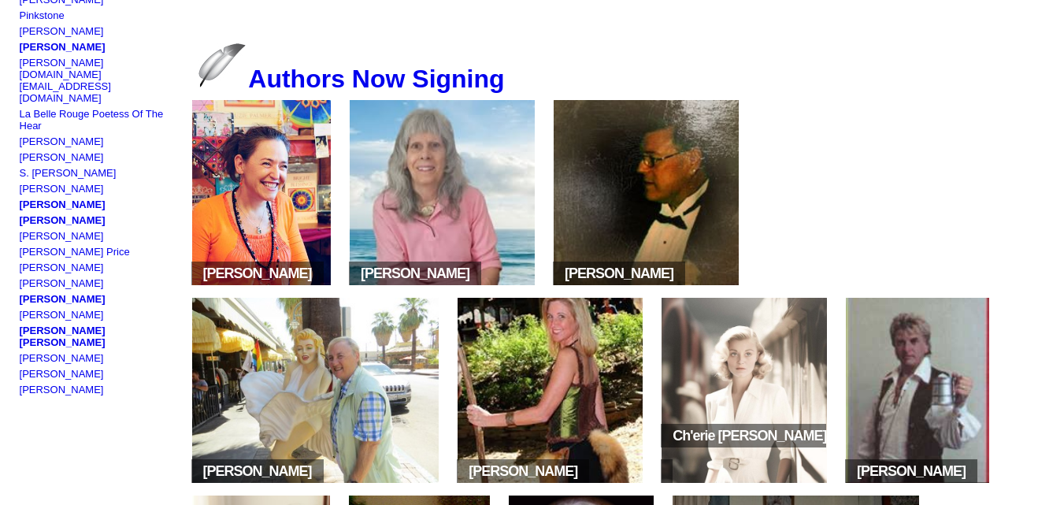
click at [227, 211] on img at bounding box center [261, 192] width 139 height 185
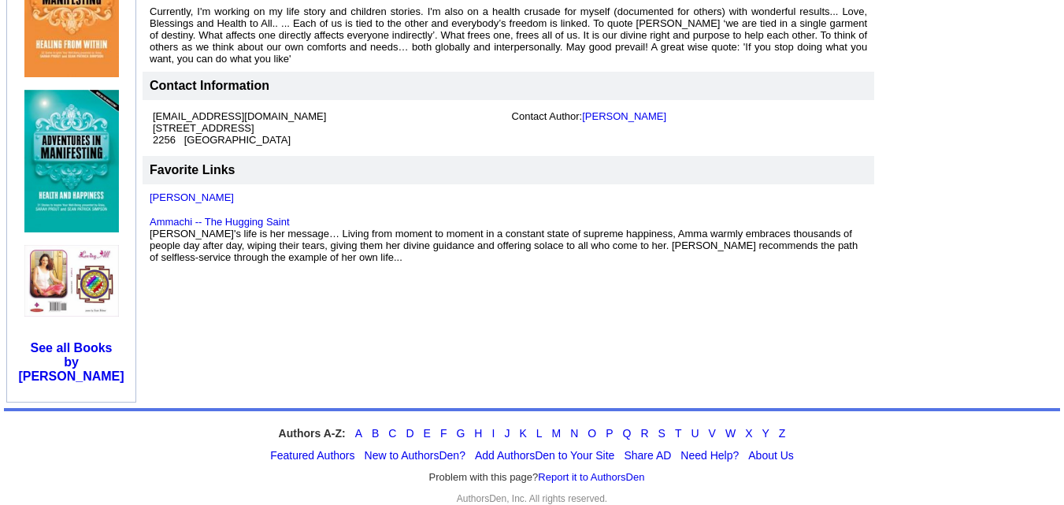
scroll to position [661, 0]
